Goal: Task Accomplishment & Management: Complete application form

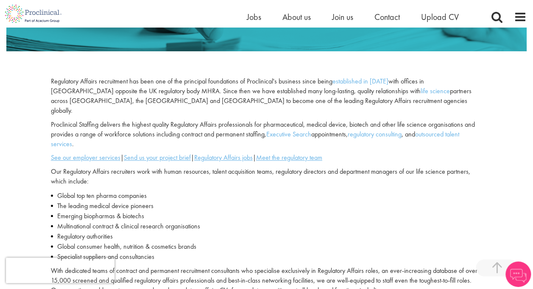
scroll to position [212, 0]
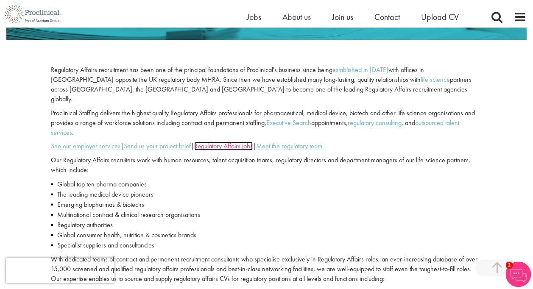
click at [233, 142] on u "Regulatory Affairs jobs" at bounding box center [223, 146] width 59 height 9
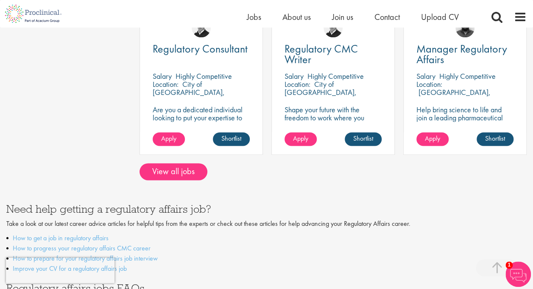
scroll to position [551, 0]
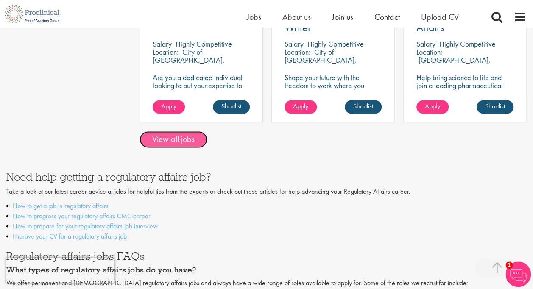
click at [181, 136] on link "View all jobs" at bounding box center [173, 139] width 68 height 17
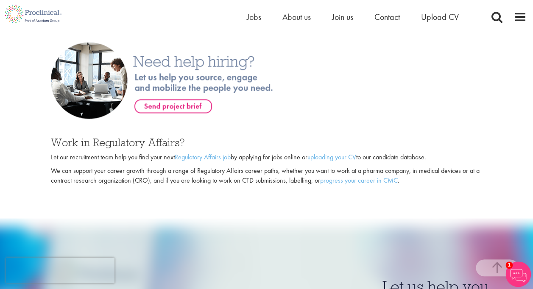
scroll to position [509, 0]
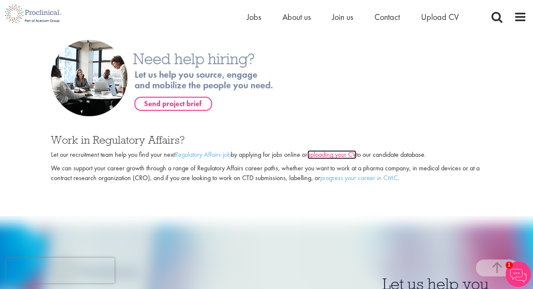
click at [329, 150] on link "uploading your CV" at bounding box center [331, 154] width 49 height 9
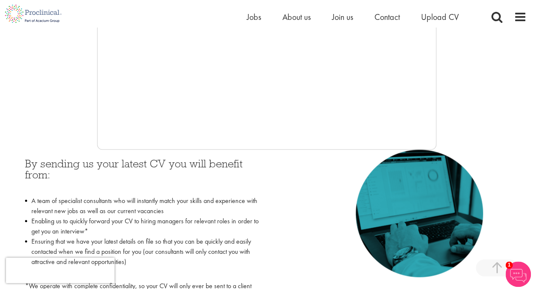
scroll to position [265, 0]
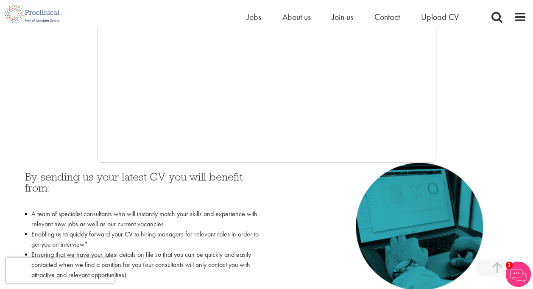
click at [516, 272] on img at bounding box center [517, 274] width 25 height 25
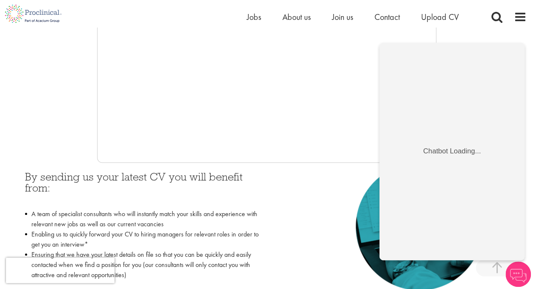
scroll to position [0, 0]
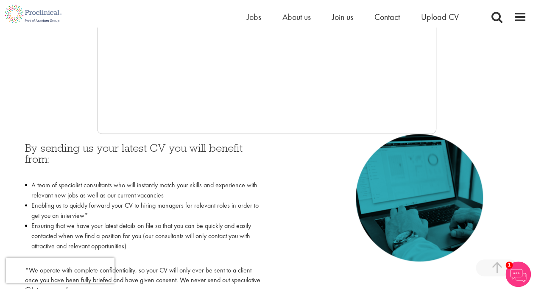
scroll to position [308, 0]
